Goal: Find specific page/section: Find specific page/section

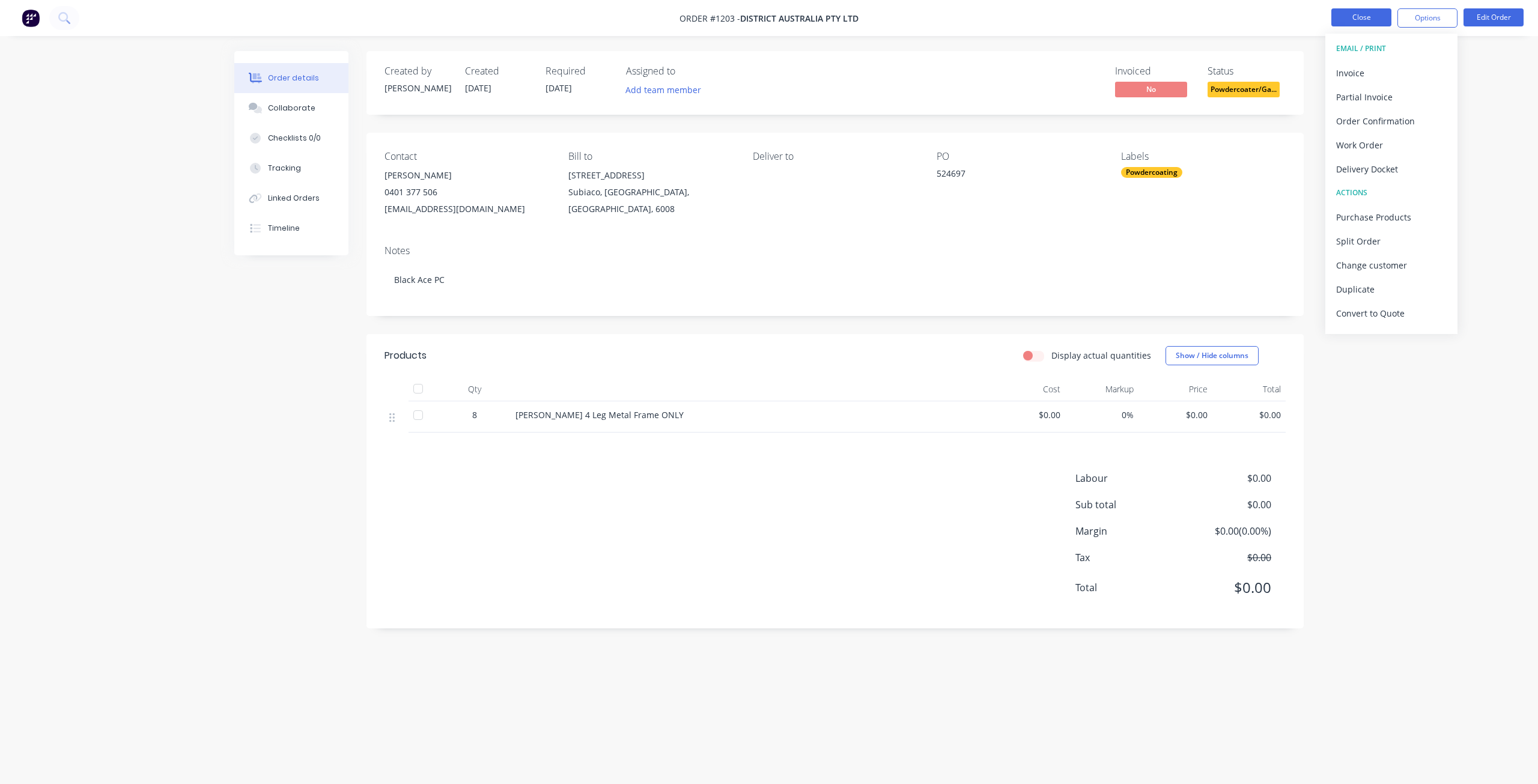
click at [1349, 19] on button "Close" at bounding box center [1362, 18] width 60 height 19
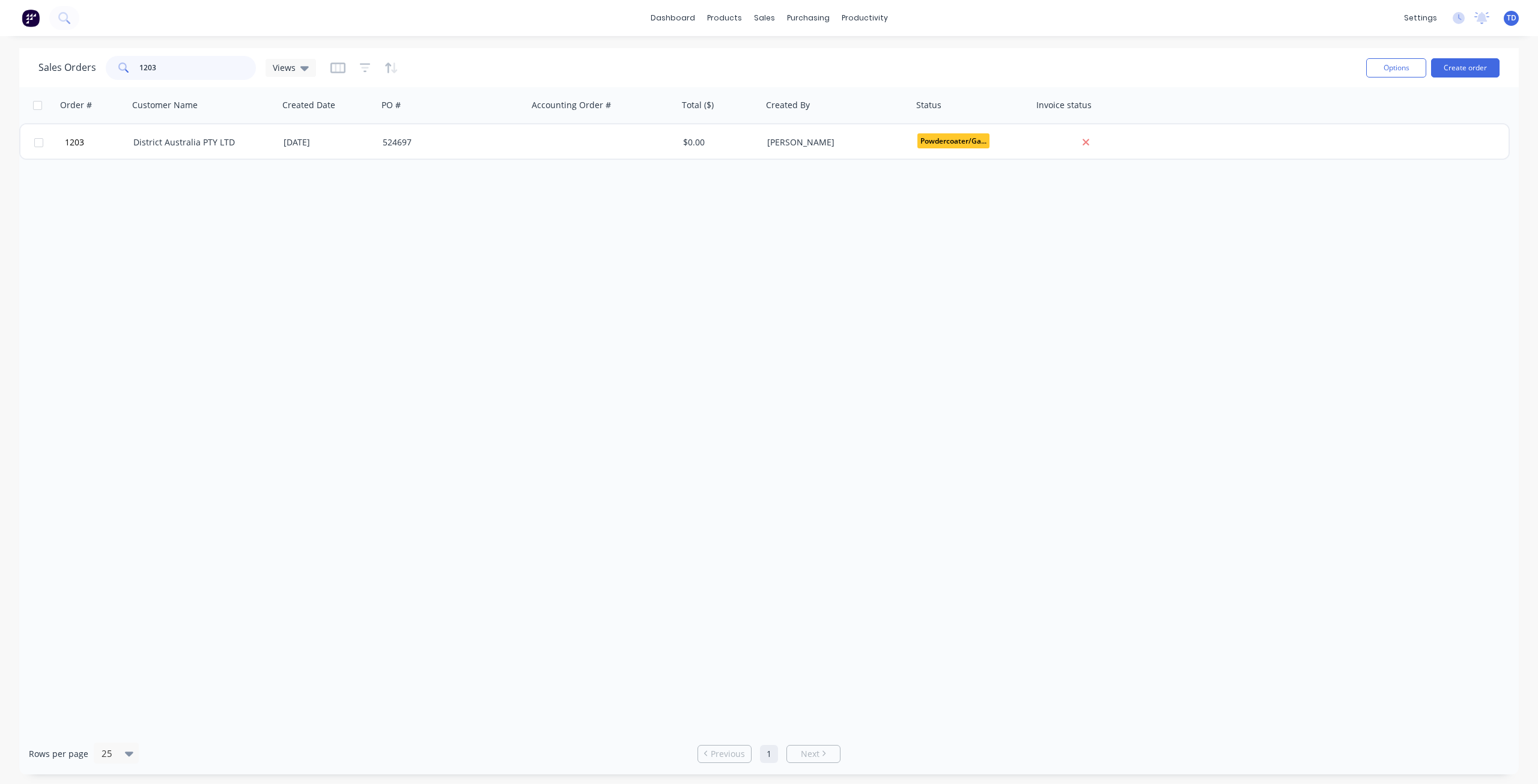
drag, startPoint x: 156, startPoint y: 60, endPoint x: -38, endPoint y: 36, distance: 195.5
click at [0, 36] on html "dashboard products sales purchasing productivity dashboard products Product Cat…" at bounding box center [769, 392] width 1538 height 784
click at [163, 225] on div "Order # Customer Name Created Date PO # Accounting Order # Total ($) Created By…" at bounding box center [769, 409] width 1500 height 646
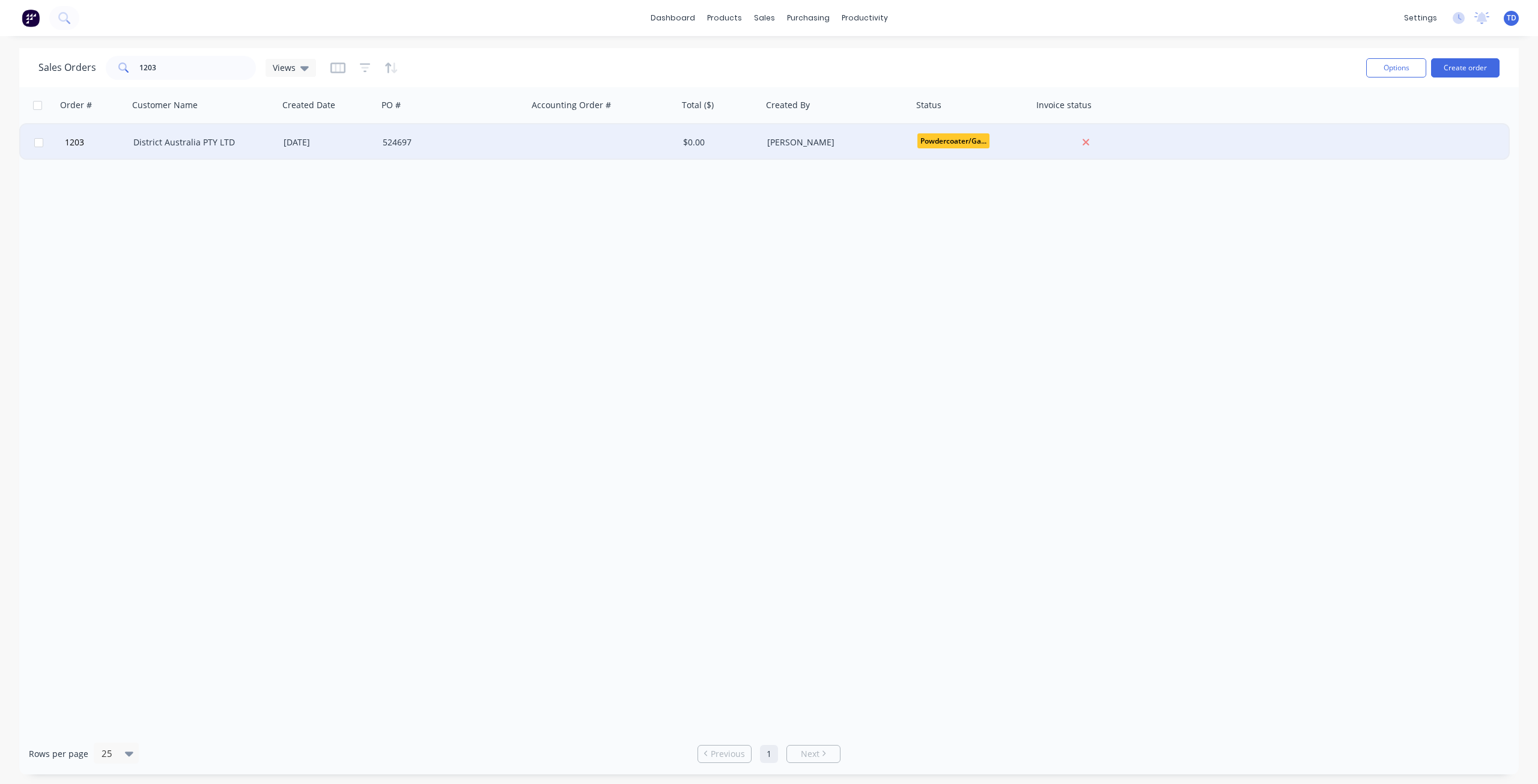
click at [168, 144] on div "District Australia PTY LTD" at bounding box center [200, 142] width 133 height 12
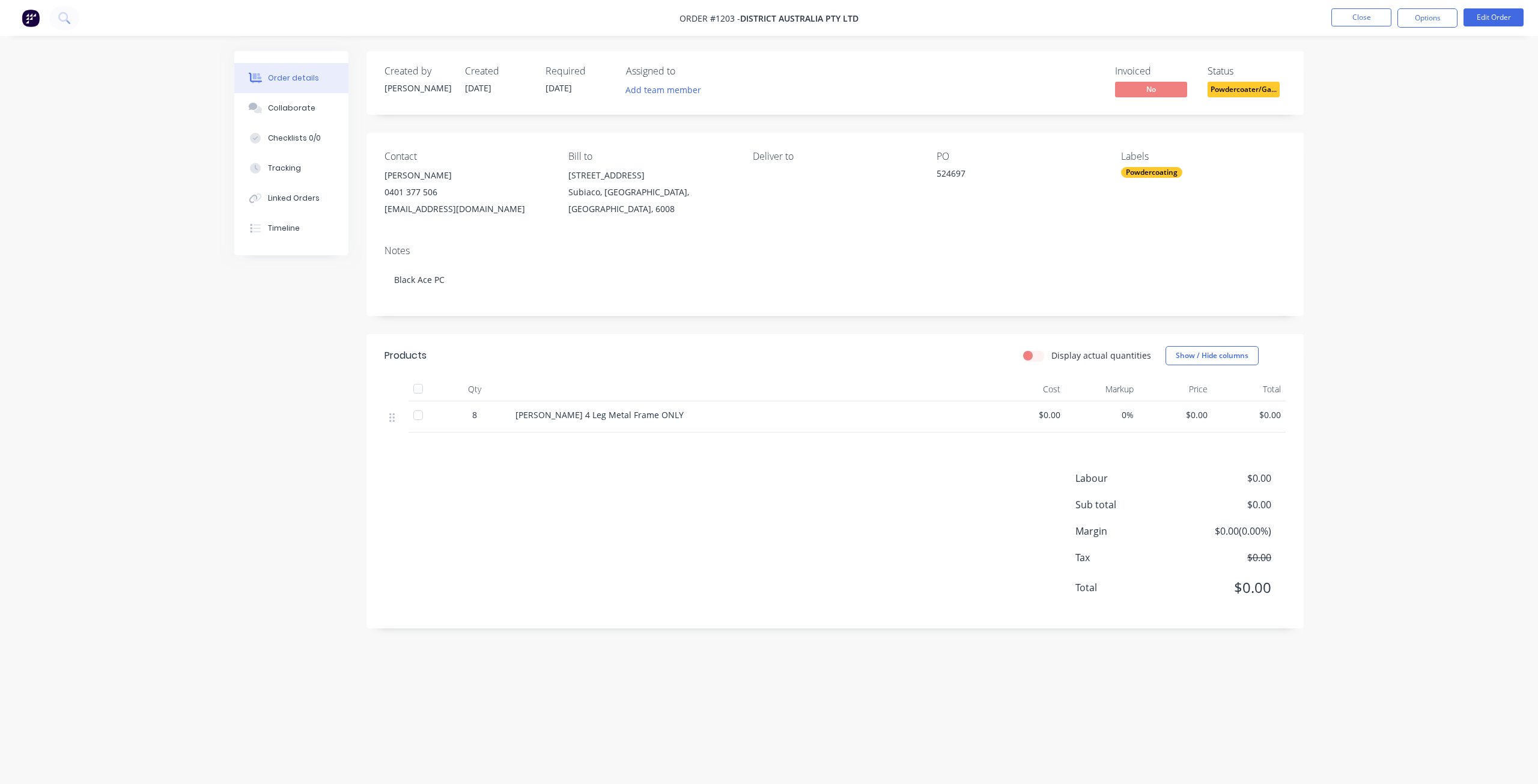
click at [1234, 91] on span "Powdercoater/Ga..." at bounding box center [1244, 89] width 72 height 15
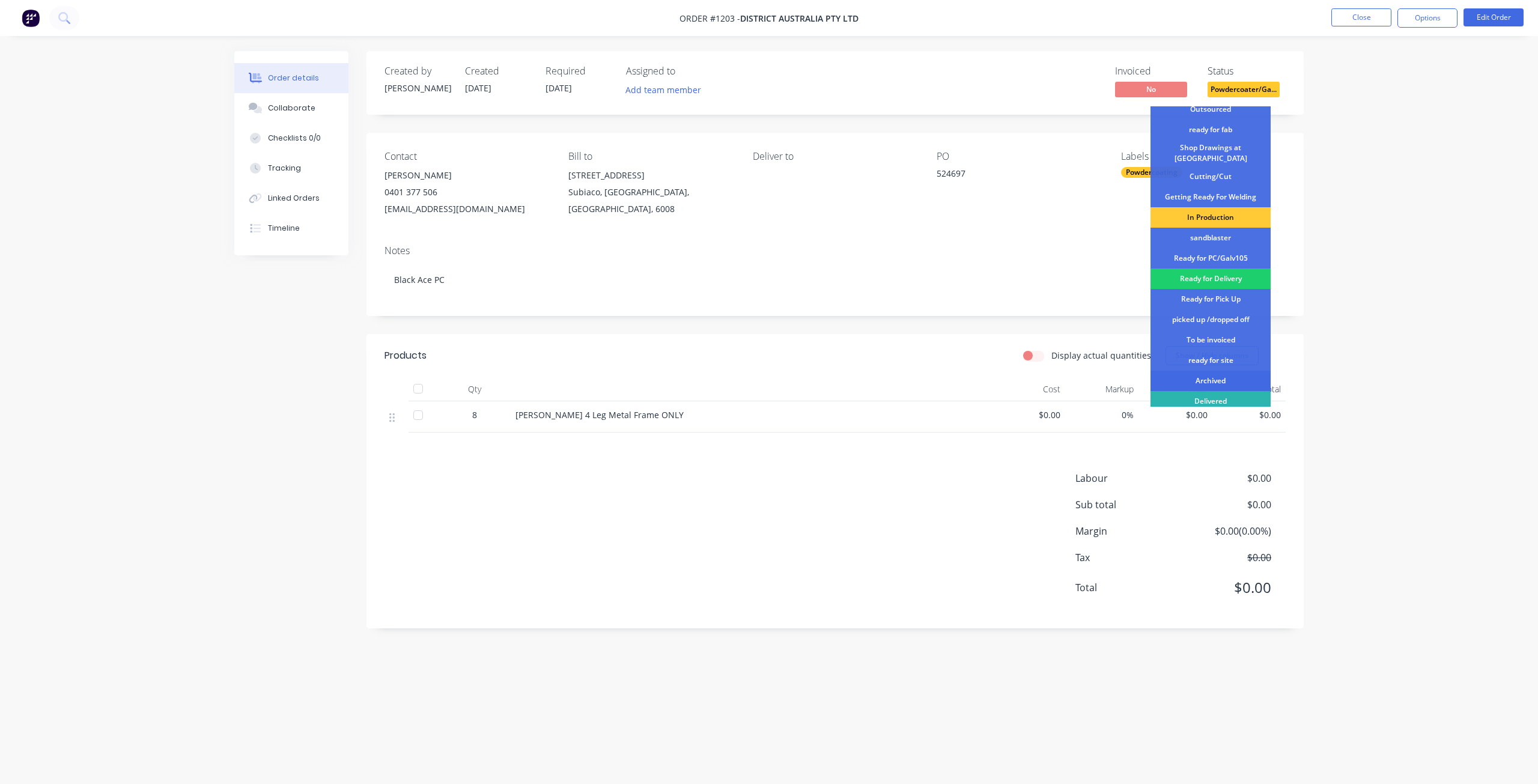
scroll to position [155, 0]
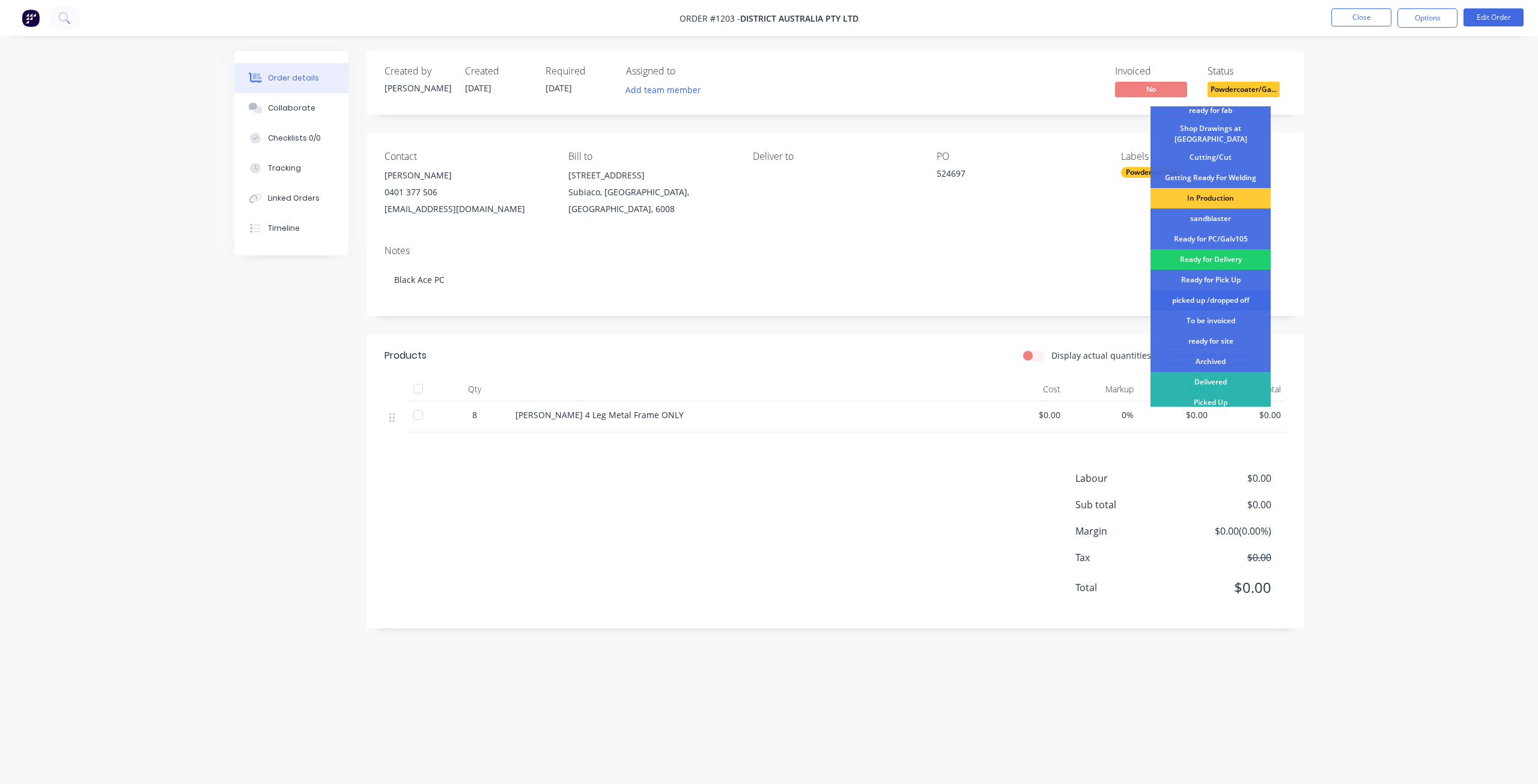
click at [1201, 293] on div "picked up /dropped off" at bounding box center [1210, 300] width 120 height 20
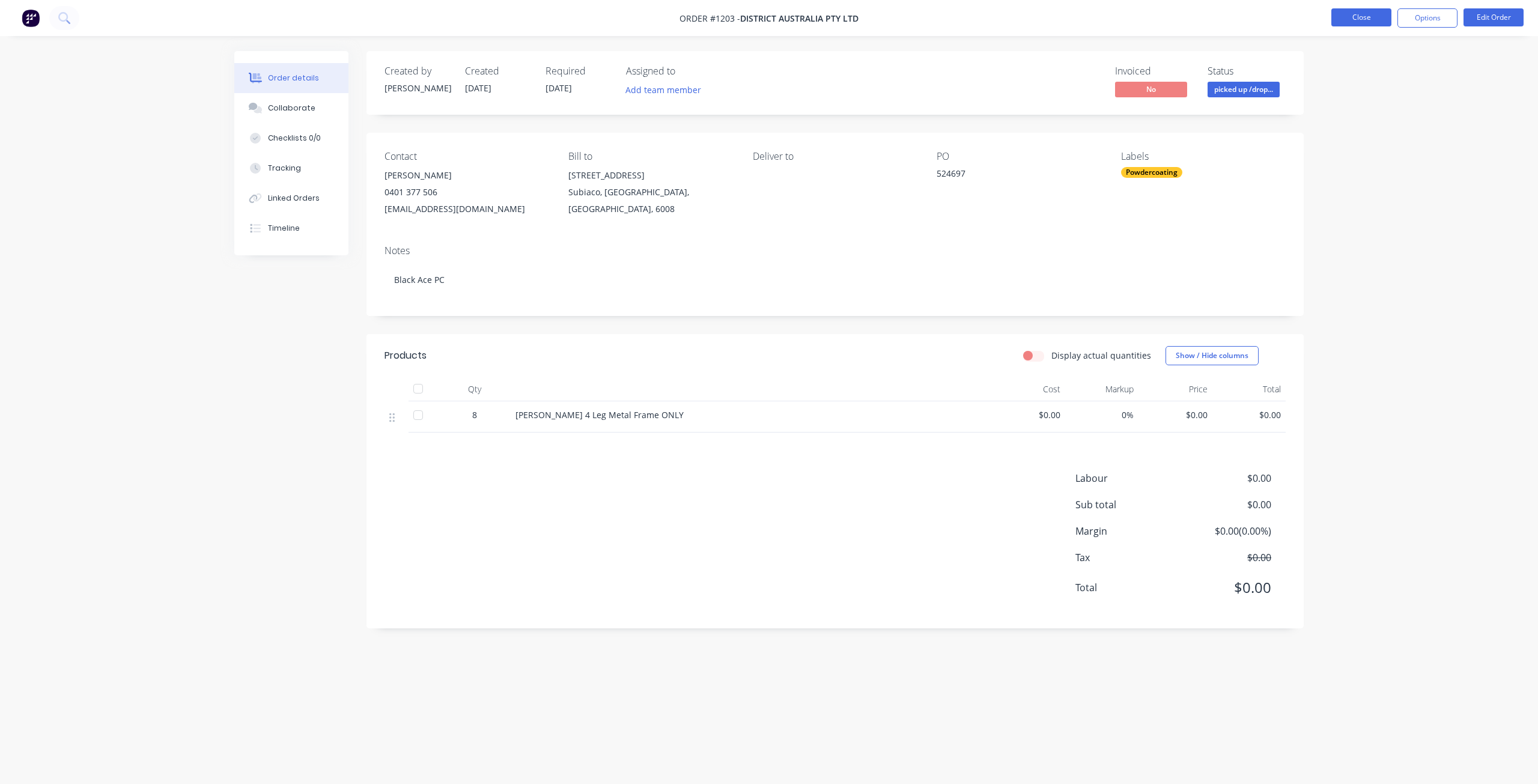
click at [1347, 17] on button "Close" at bounding box center [1362, 18] width 60 height 19
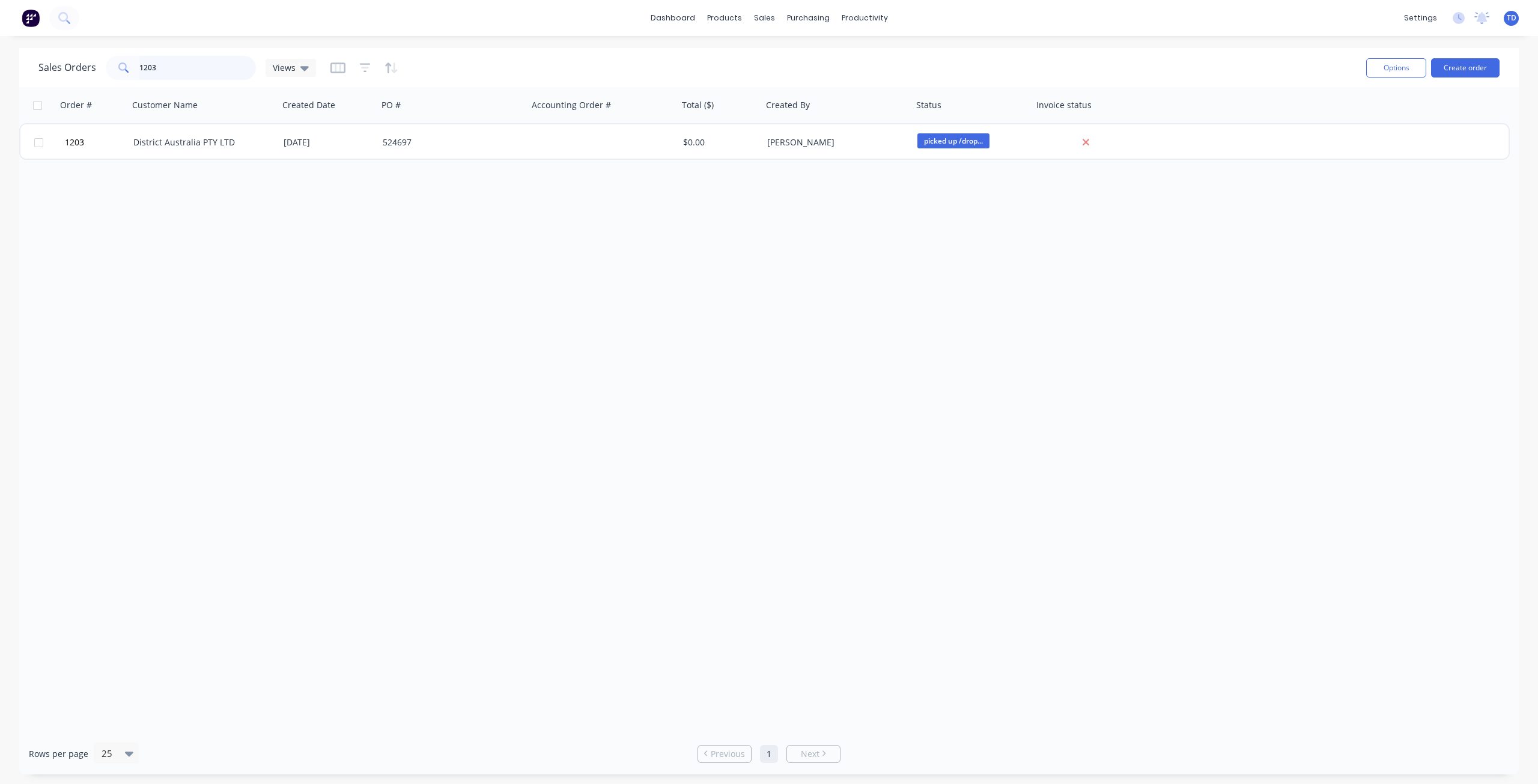
click at [163, 65] on input "1203" at bounding box center [198, 67] width 117 height 24
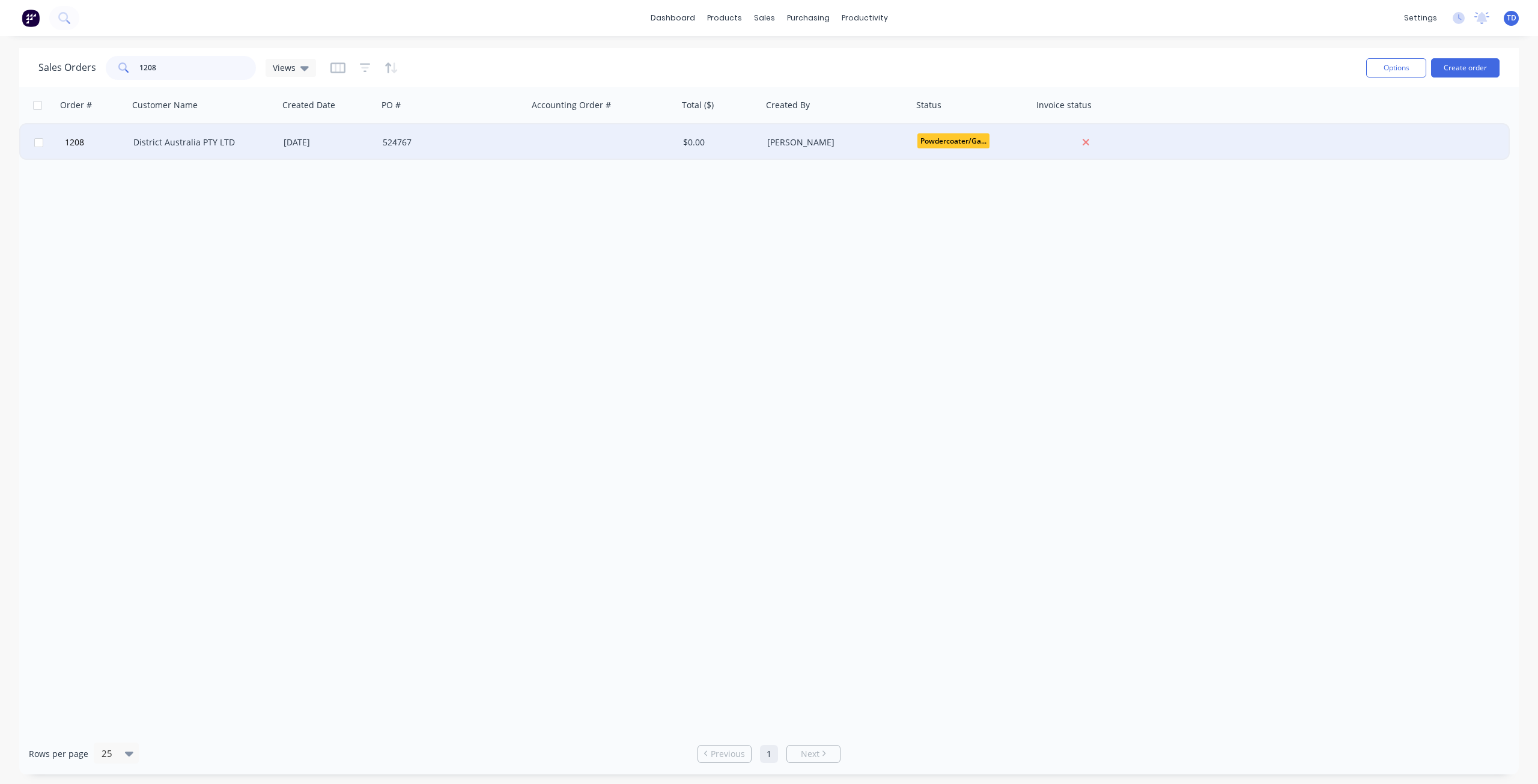
type input "1208"
click at [167, 133] on div "District Australia PTY LTD" at bounding box center [204, 142] width 150 height 36
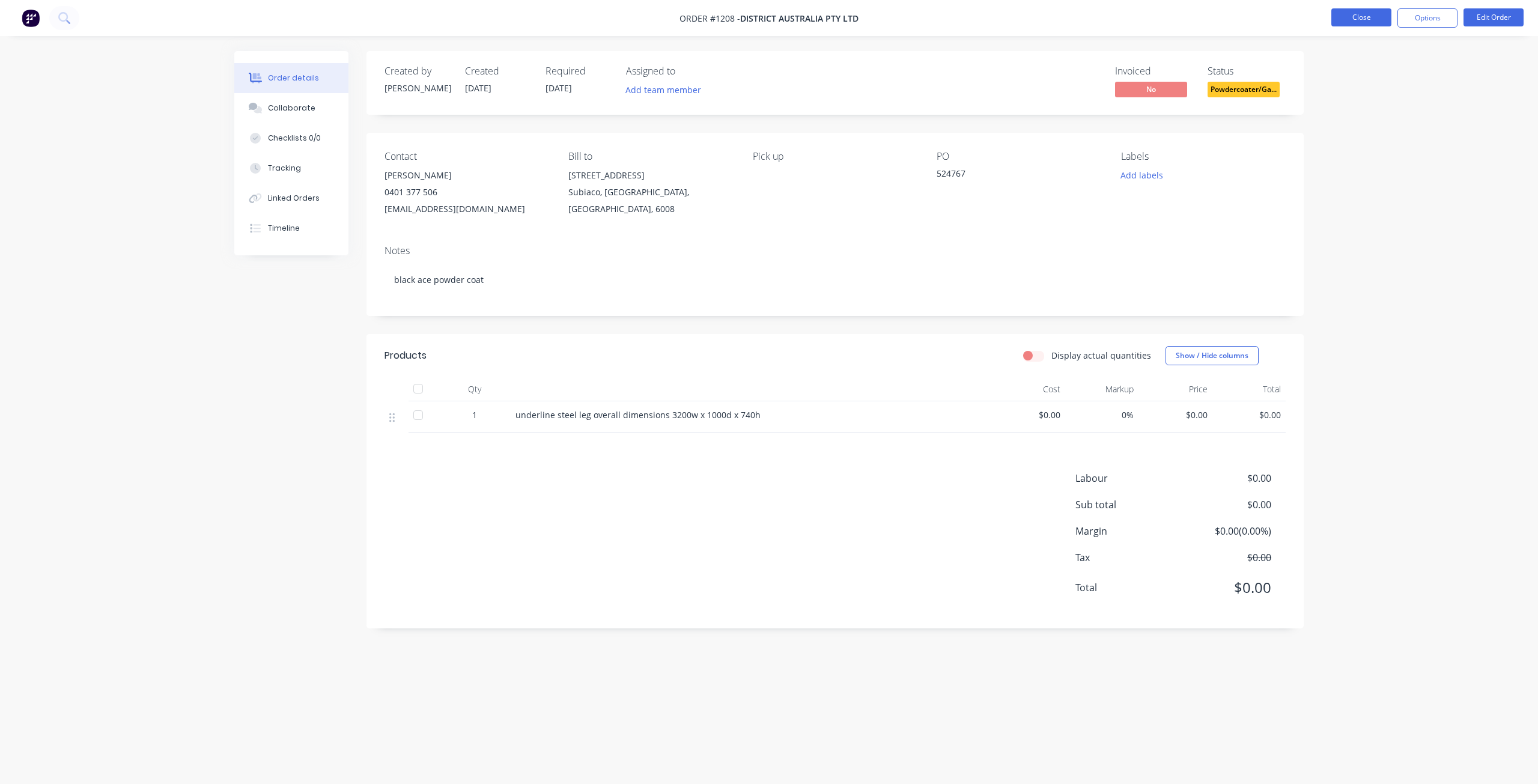
click at [1361, 25] on button "Close" at bounding box center [1362, 18] width 60 height 19
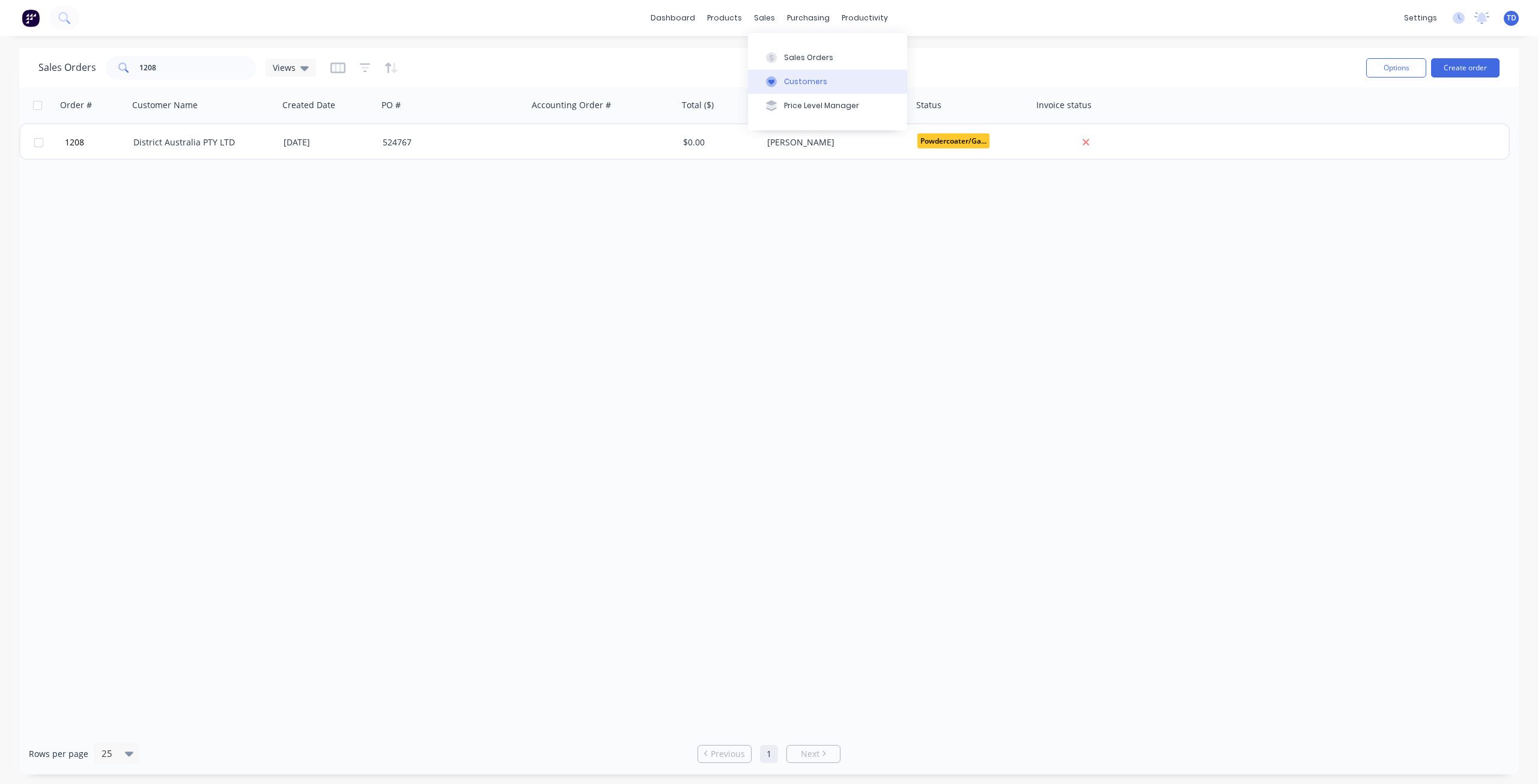
click at [776, 85] on icon at bounding box center [771, 81] width 11 height 11
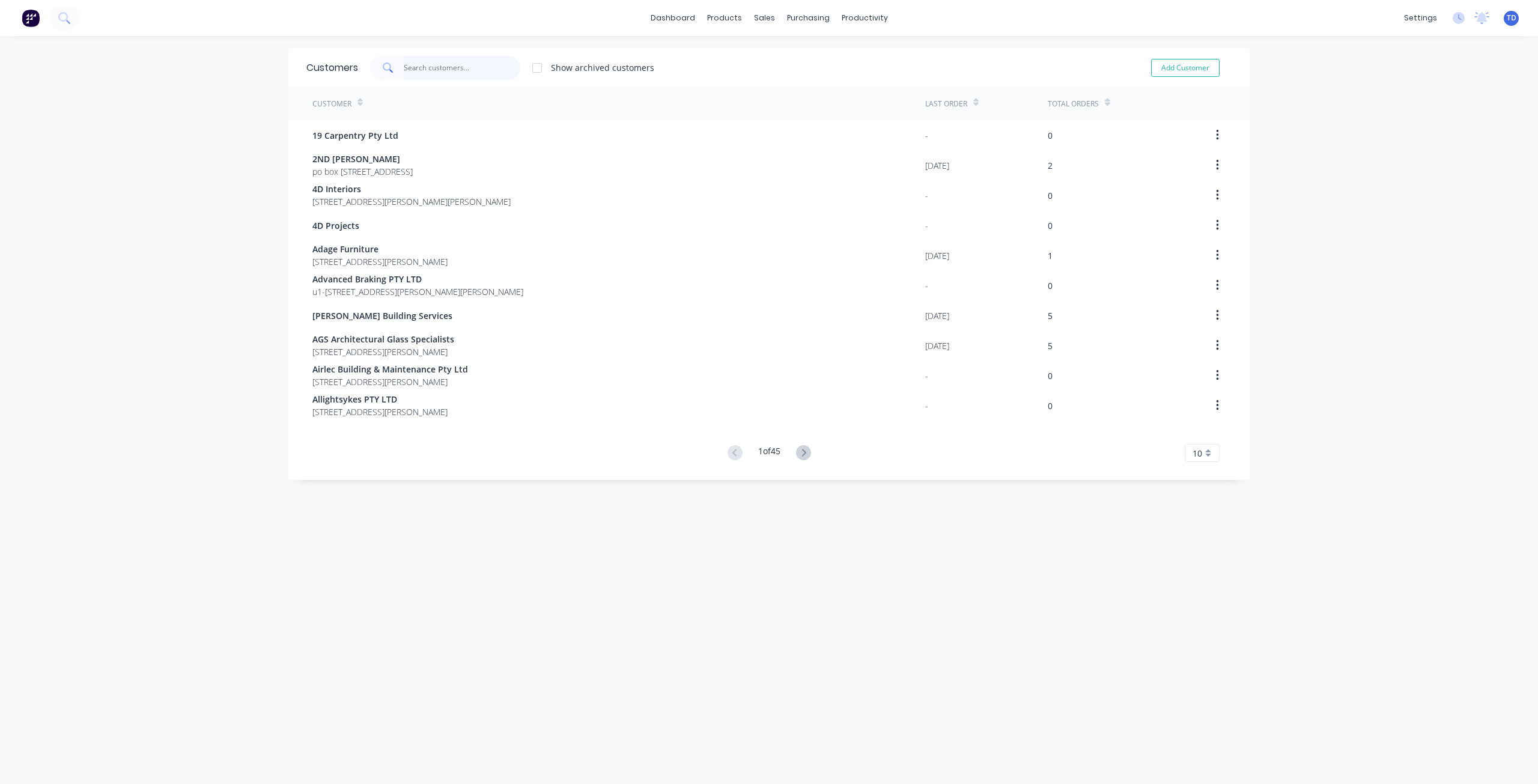
drag, startPoint x: 443, startPoint y: 64, endPoint x: 445, endPoint y: 48, distance: 16.1
click at [448, 63] on input "text" at bounding box center [463, 67] width 117 height 24
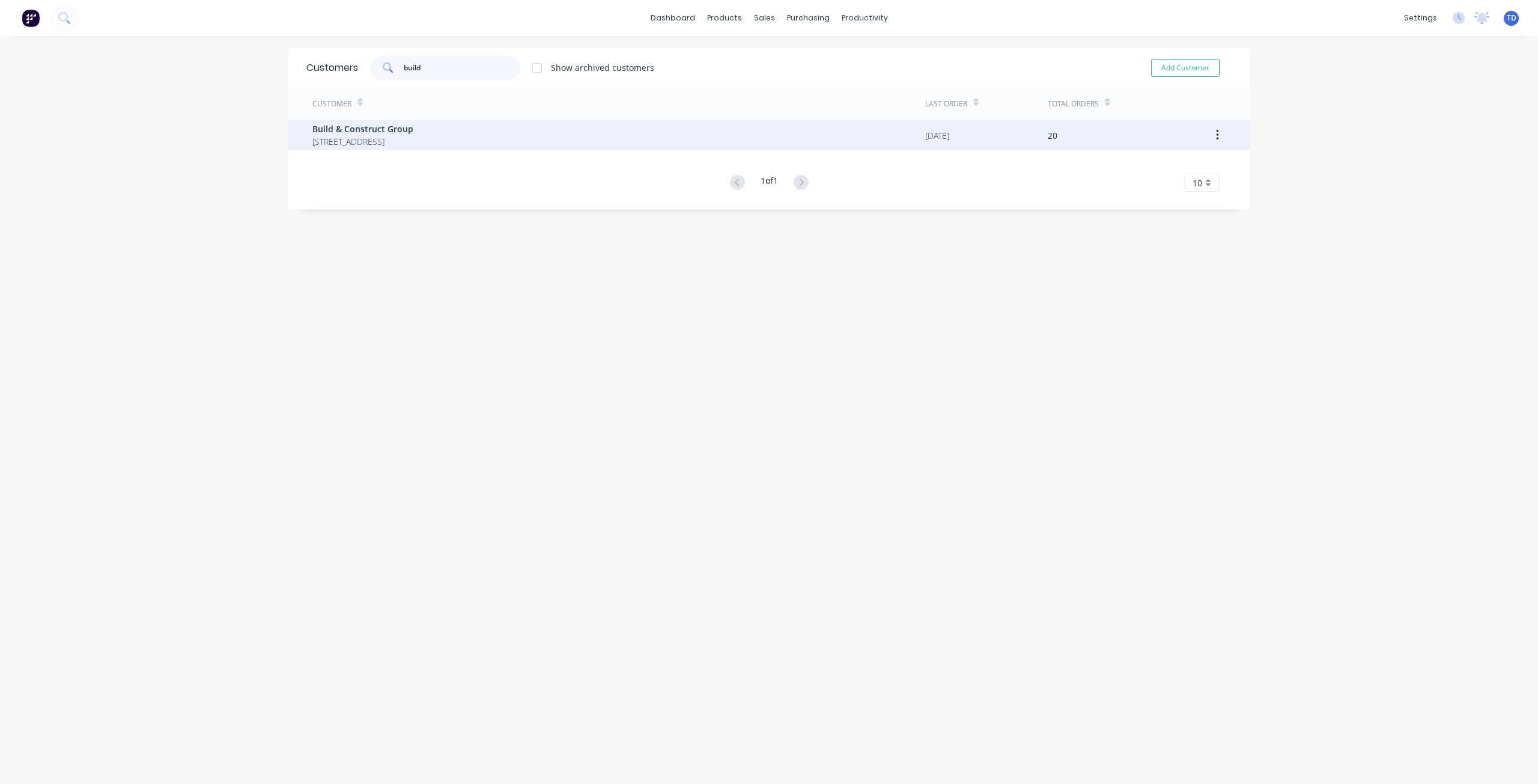
type input "build"
click at [413, 142] on span "[STREET_ADDRESS]" at bounding box center [363, 141] width 101 height 13
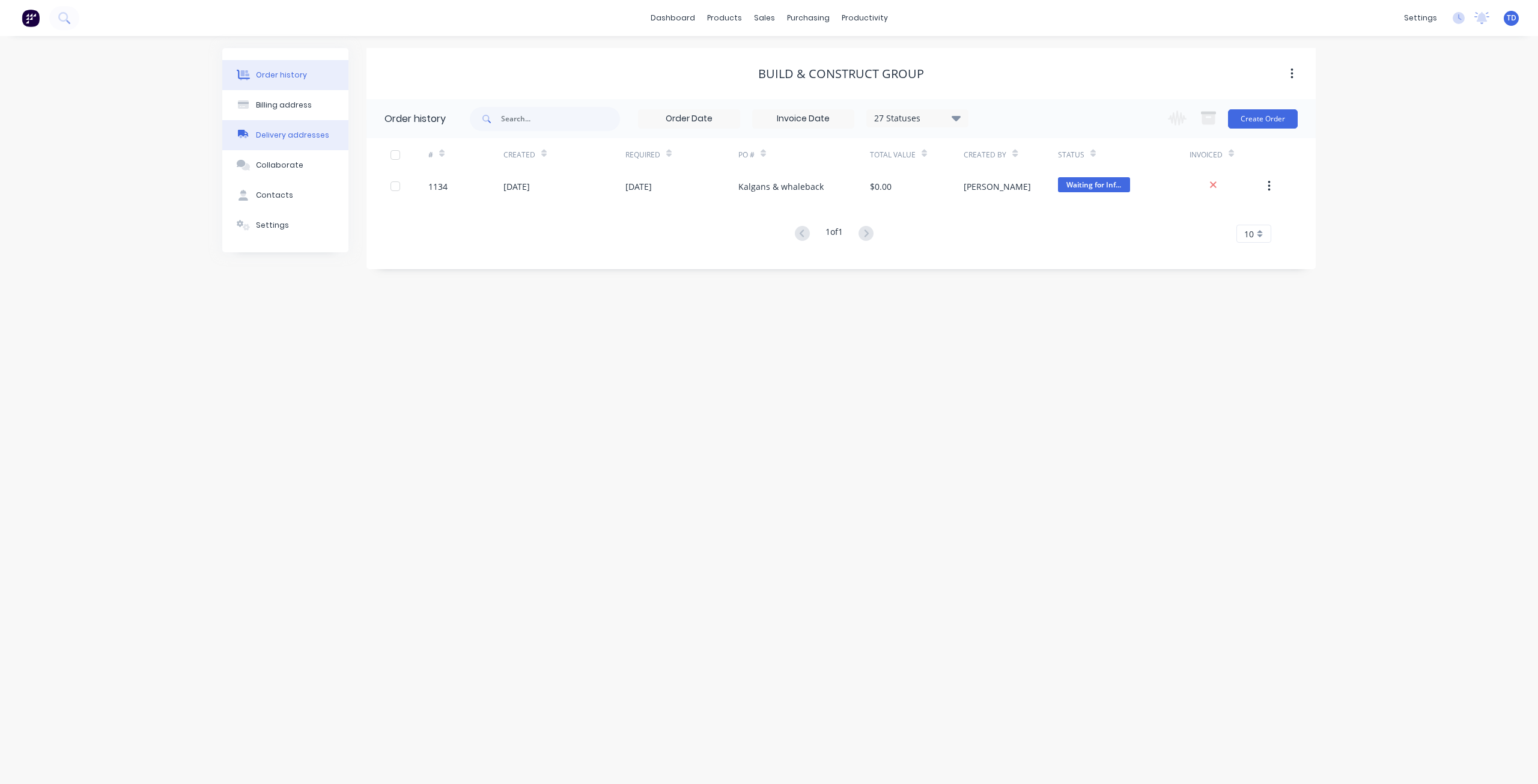
click at [291, 131] on div "Delivery addresses" at bounding box center [292, 134] width 73 height 11
